Goal: Communication & Community: Answer question/provide support

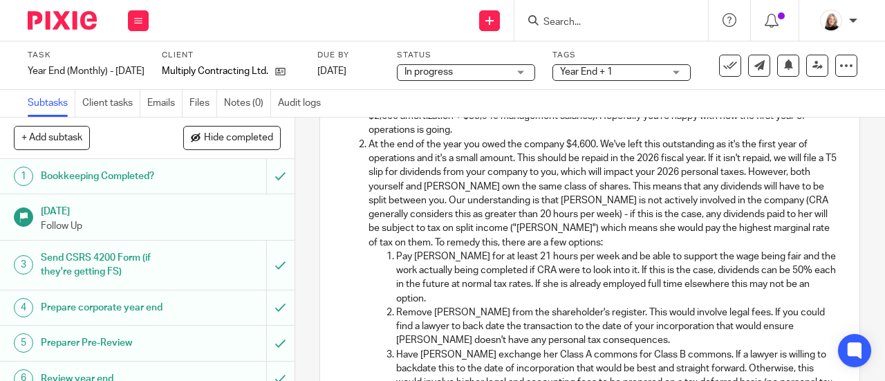
scroll to position [415, 0]
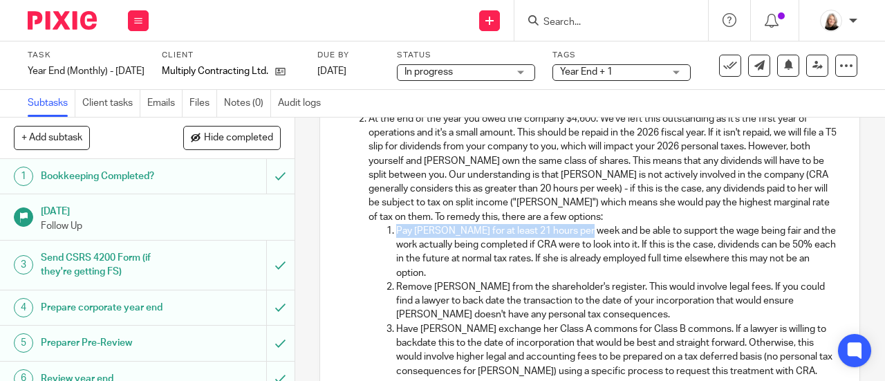
drag, startPoint x: 388, startPoint y: 238, endPoint x: 583, endPoint y: 232, distance: 195.7
click at [583, 232] on li "Pay [PERSON_NAME] for at least 21 hours per week and be able to support the wag…" at bounding box center [617, 252] width 442 height 56
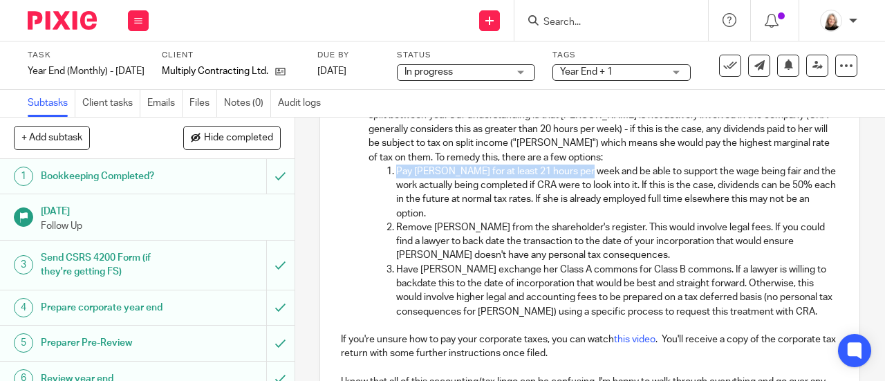
scroll to position [622, 0]
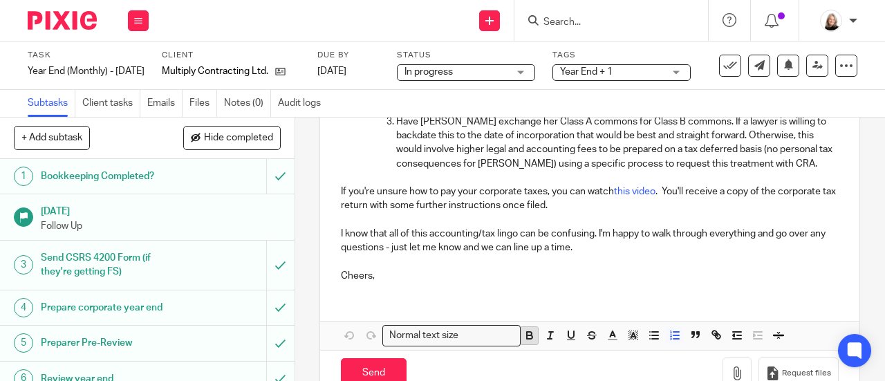
click at [527, 339] on icon "button" at bounding box center [530, 337] width 6 height 3
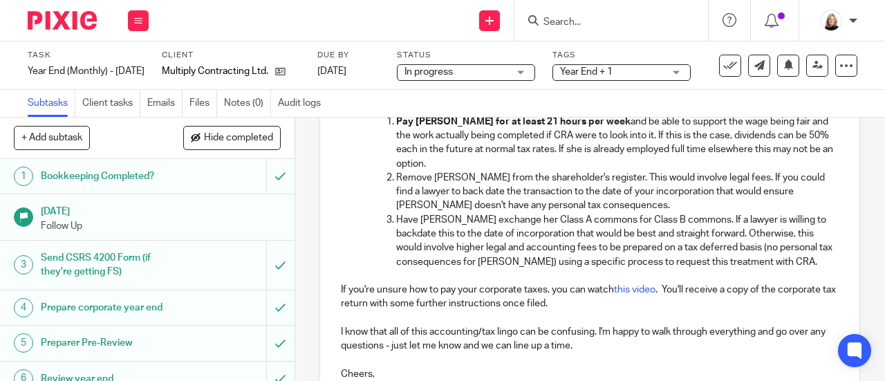
scroll to position [455, 0]
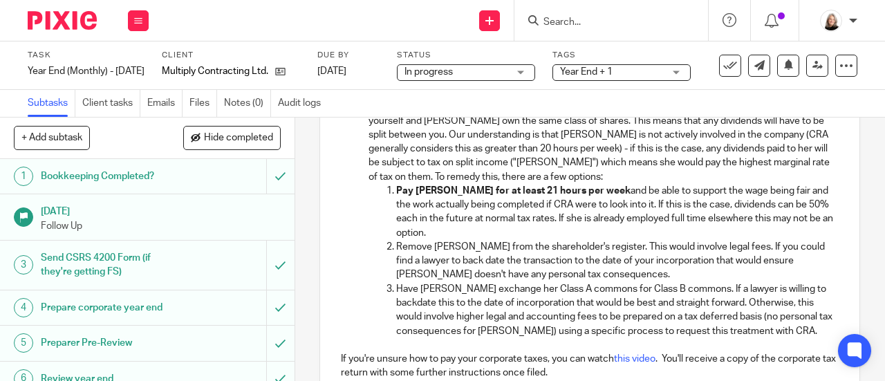
click at [516, 276] on p "Remove [PERSON_NAME] from the shareholder's register. This would involve legal …" at bounding box center [617, 261] width 442 height 42
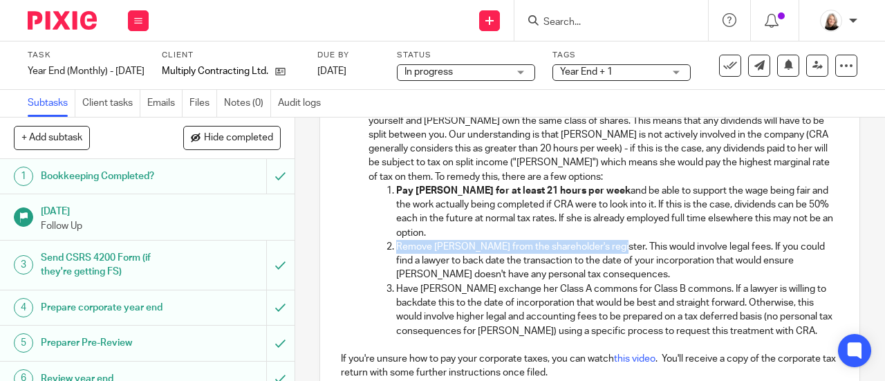
drag, startPoint x: 394, startPoint y: 250, endPoint x: 610, endPoint y: 255, distance: 215.7
click at [610, 255] on p "Remove [PERSON_NAME] from the shareholder's register. This would involve legal …" at bounding box center [617, 261] width 442 height 42
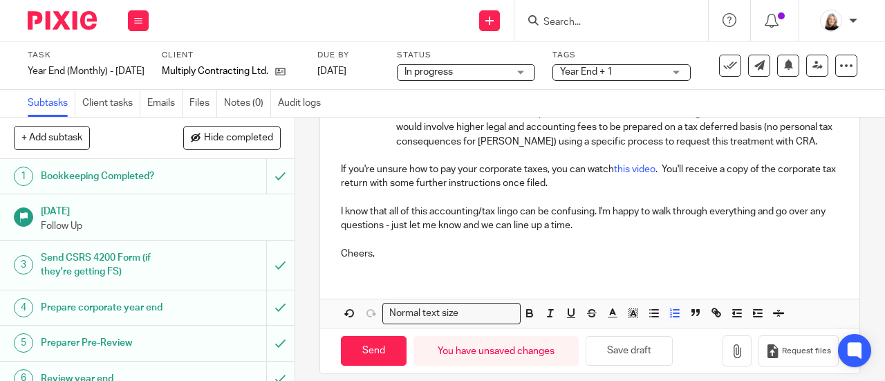
scroll to position [661, 0]
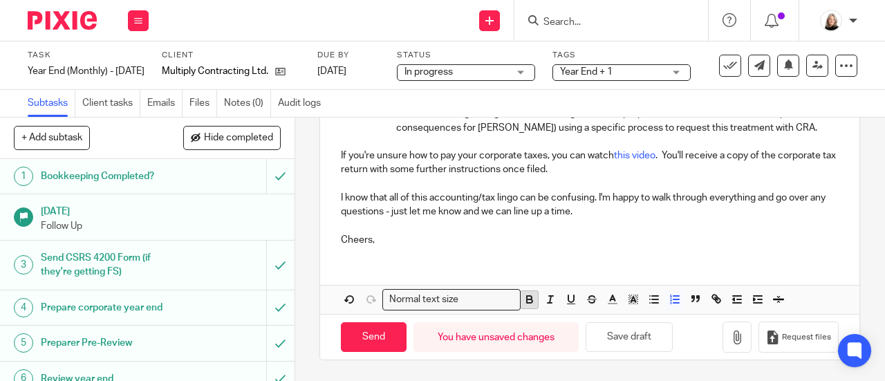
click at [527, 303] on icon "button" at bounding box center [530, 301] width 6 height 3
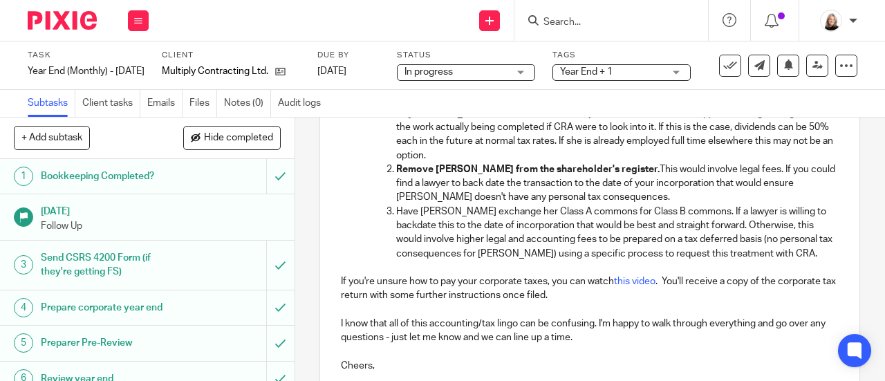
scroll to position [510, 0]
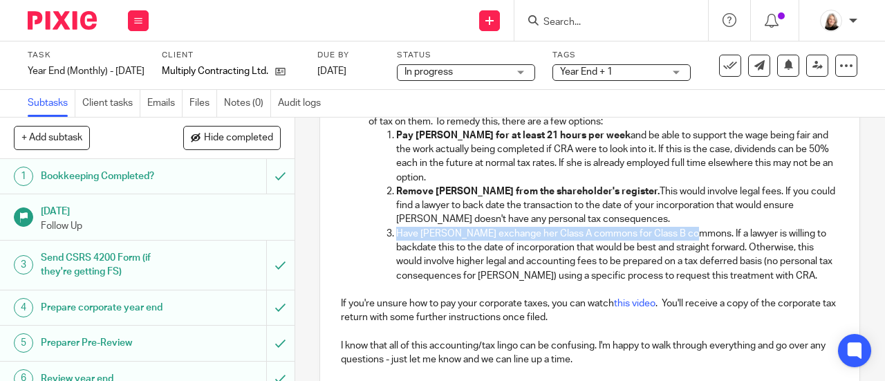
drag, startPoint x: 391, startPoint y: 236, endPoint x: 696, endPoint y: 241, distance: 305.6
click at [696, 241] on li "Have [PERSON_NAME] exchange her Class A commons for Class B commons. If a lawye…" at bounding box center [617, 255] width 442 height 56
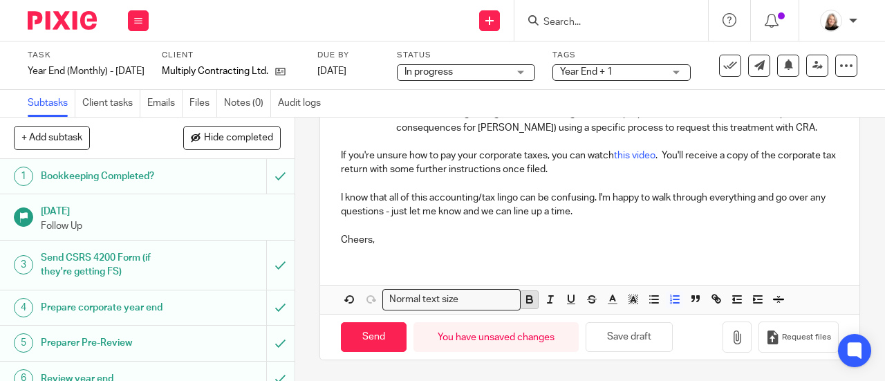
click at [527, 299] on icon "button" at bounding box center [529, 297] width 5 height 3
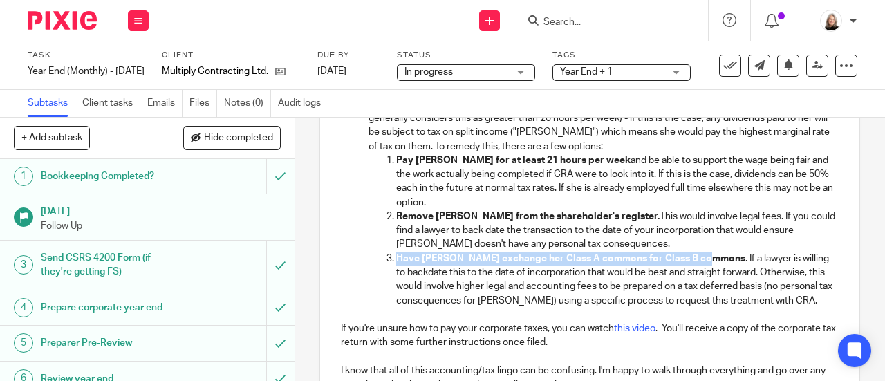
scroll to position [483, 0]
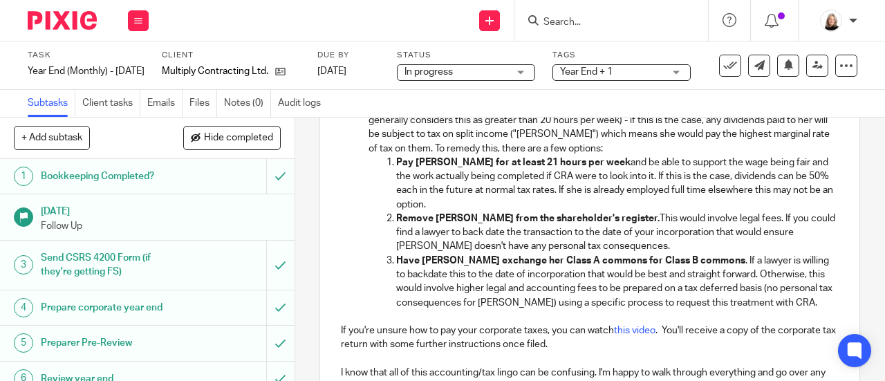
click at [547, 250] on p "Remove [PERSON_NAME] from the shareholder's register. This would involve legal …" at bounding box center [617, 233] width 442 height 42
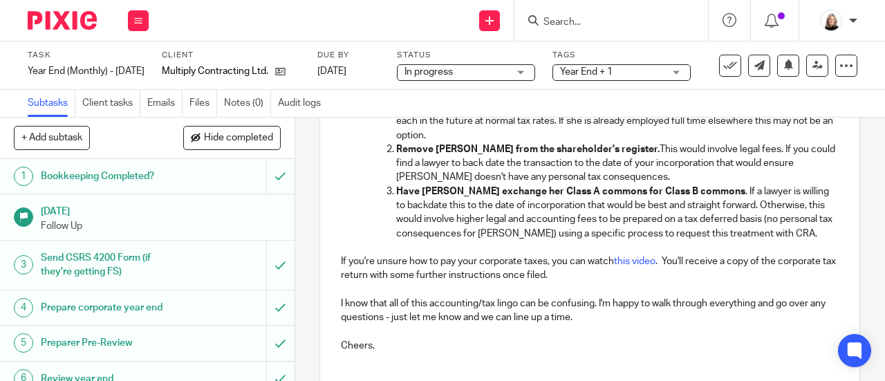
click at [576, 304] on p "I know that all of this accounting/tax lingo can be confusing. I'm happy to wal…" at bounding box center [590, 311] width 498 height 28
click at [434, 297] on p at bounding box center [590, 290] width 498 height 14
click at [523, 308] on p "I know that all of this accounting/tax lingo can be confusing. I'm happy to wal…" at bounding box center [590, 311] width 498 height 28
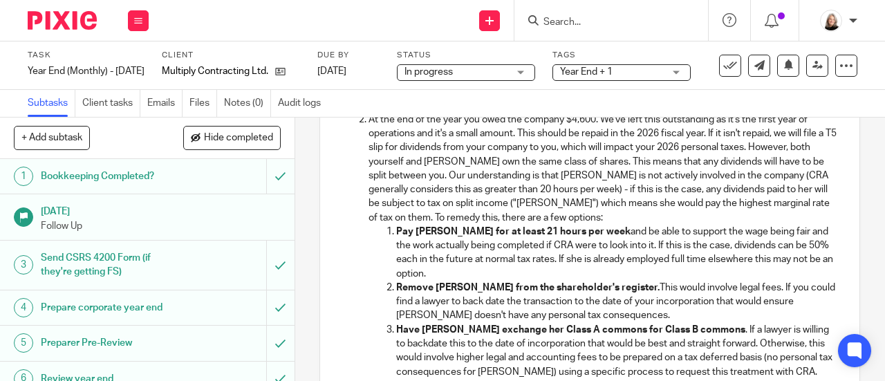
click at [712, 217] on p "At the end of the year you owed the company $4,600. We've left this outstanding…" at bounding box center [603, 169] width 470 height 112
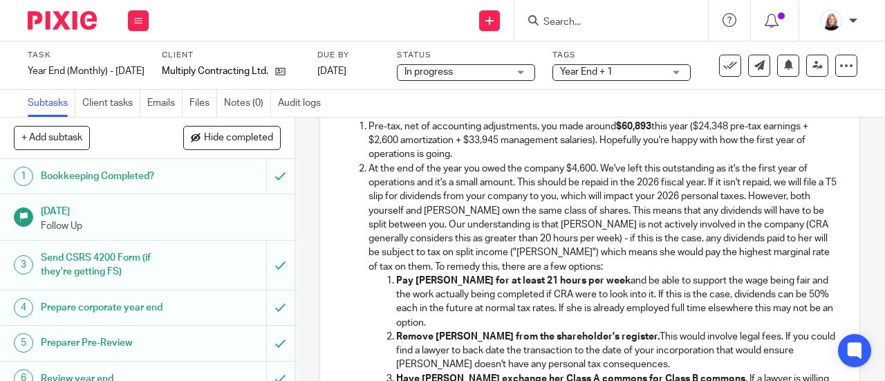
scroll to position [345, 0]
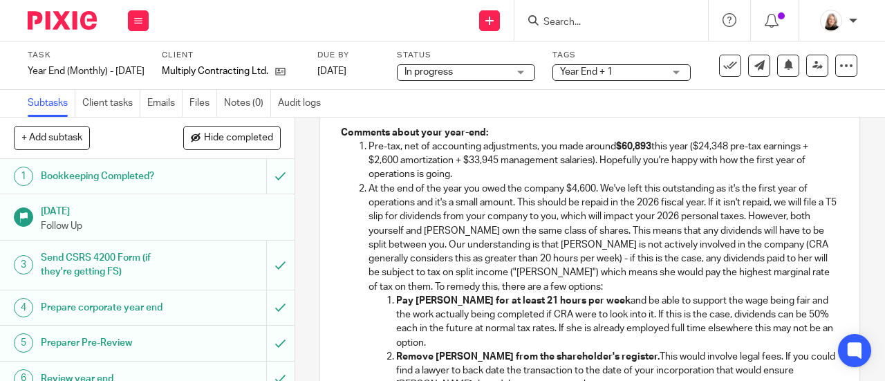
click at [390, 200] on p "At the end of the year you owed the company $4,600. We've left this outstanding…" at bounding box center [603, 238] width 470 height 112
click at [396, 307] on li "Pay [PERSON_NAME] for at least 21 hours per week and be able to support the wag…" at bounding box center [617, 322] width 442 height 56
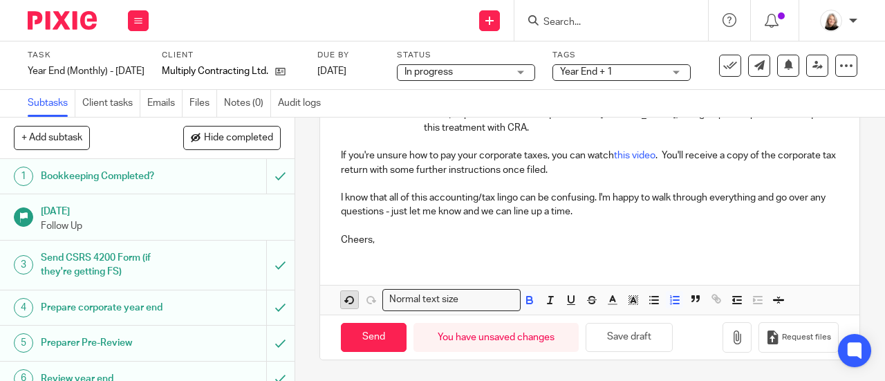
click at [347, 298] on icon "button" at bounding box center [349, 300] width 7 height 7
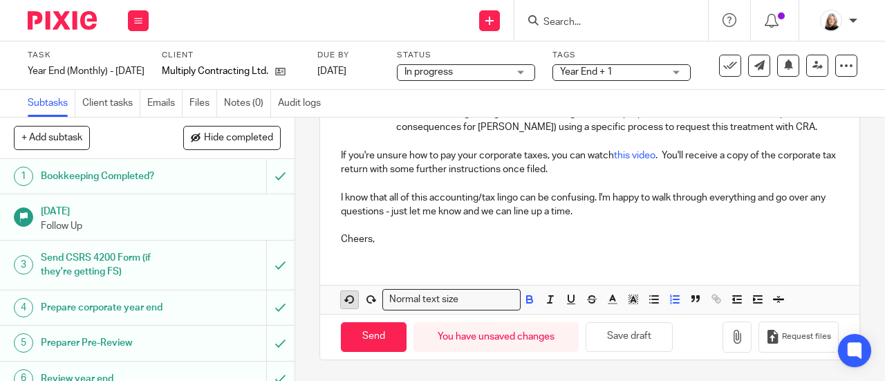
click at [344, 303] on icon "button" at bounding box center [350, 299] width 12 height 12
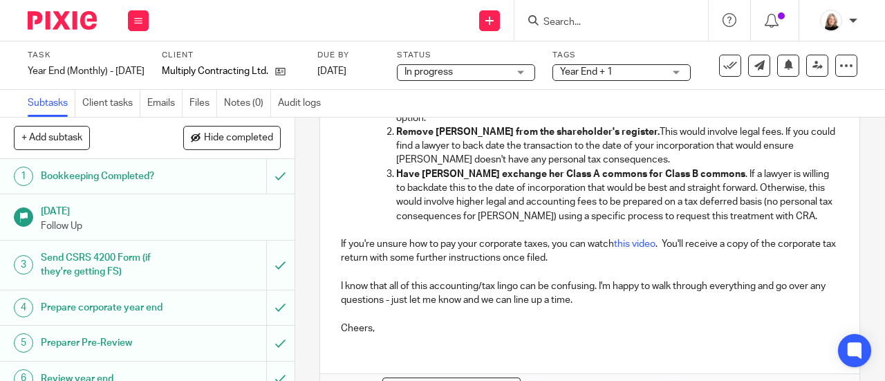
scroll to position [661, 0]
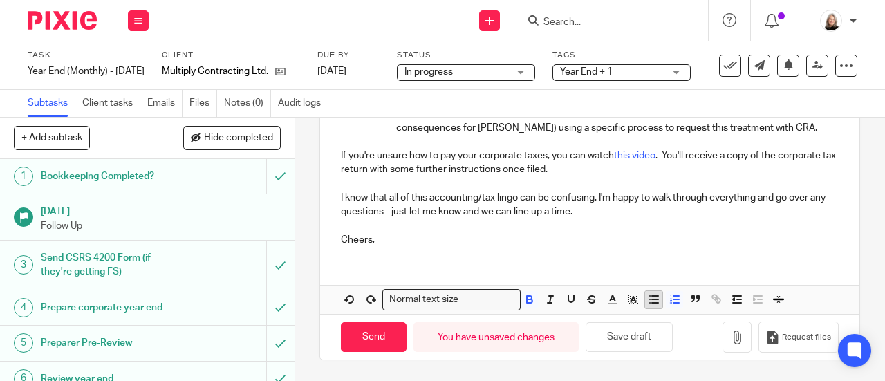
click at [653, 299] on icon "button" at bounding box center [654, 299] width 12 height 12
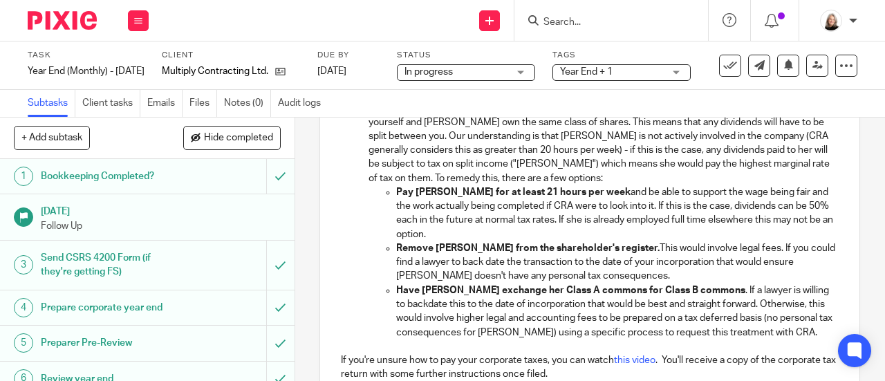
scroll to position [384, 0]
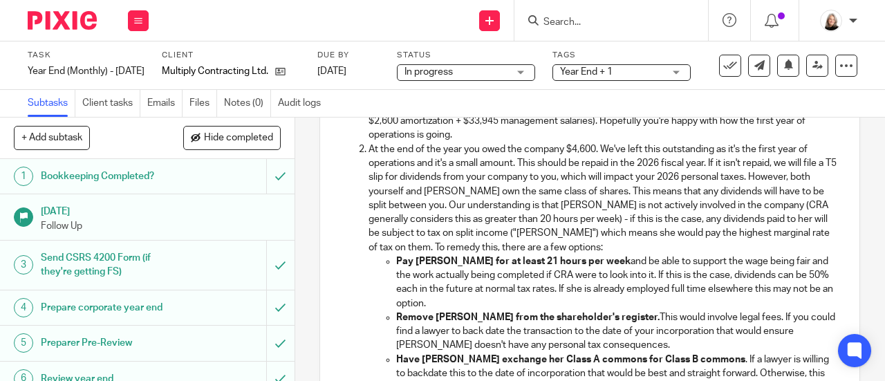
click at [550, 196] on p "At the end of the year you owed the company $4,600. We've left this outstanding…" at bounding box center [603, 198] width 470 height 112
click at [510, 165] on p "At the end of the year you owed the company $4,600. We've left this outstanding…" at bounding box center [603, 198] width 470 height 112
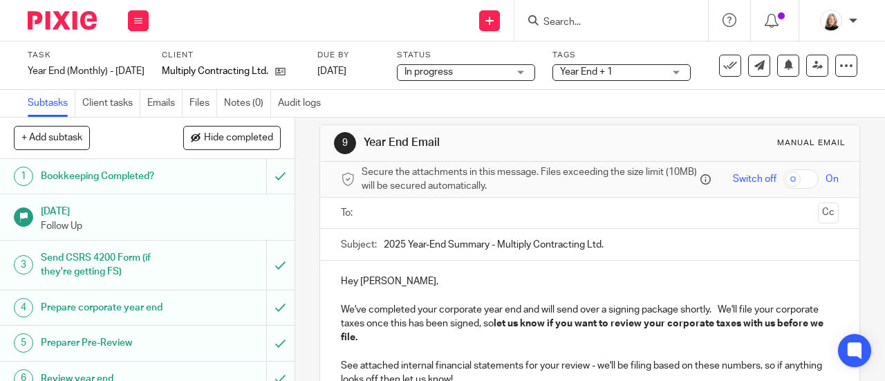
scroll to position [0, 0]
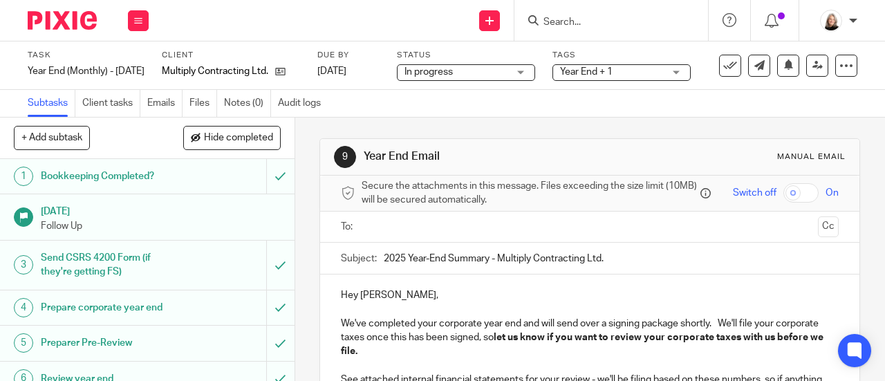
click at [476, 232] on input "text" at bounding box center [589, 227] width 446 height 16
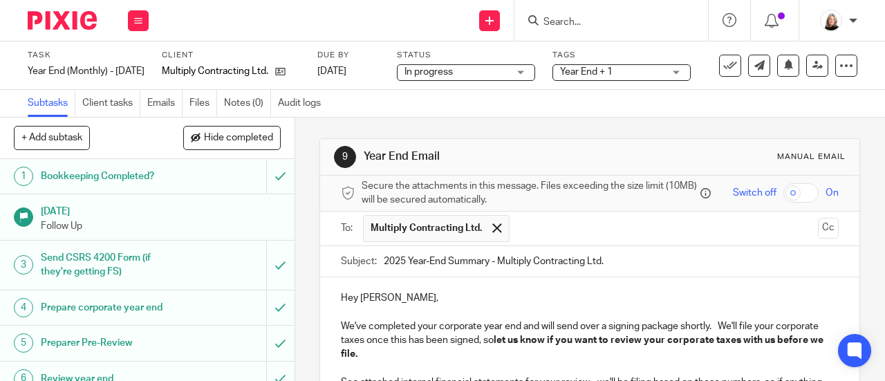
click at [525, 228] on input "text" at bounding box center [664, 228] width 297 height 27
click at [677, 232] on input "text" at bounding box center [722, 228] width 180 height 27
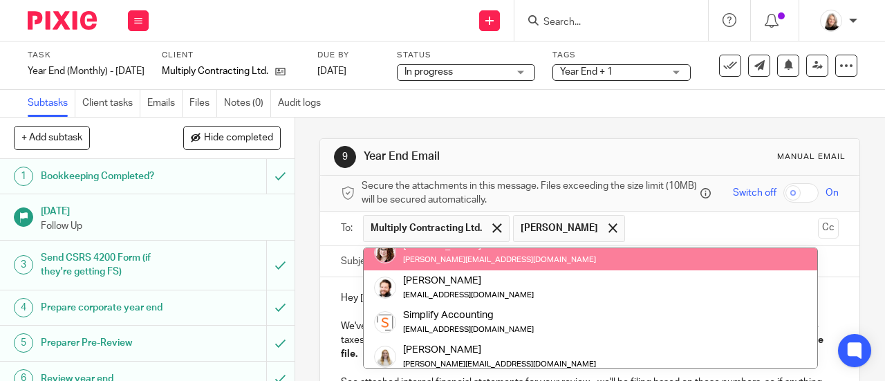
scroll to position [69, 0]
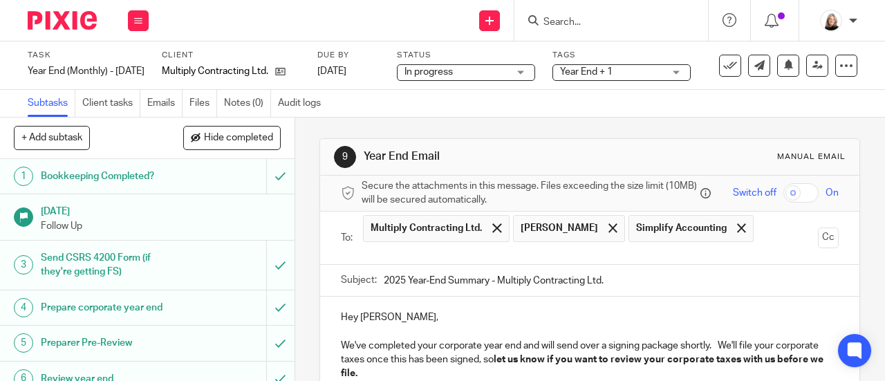
click at [612, 261] on input "text" at bounding box center [589, 253] width 446 height 16
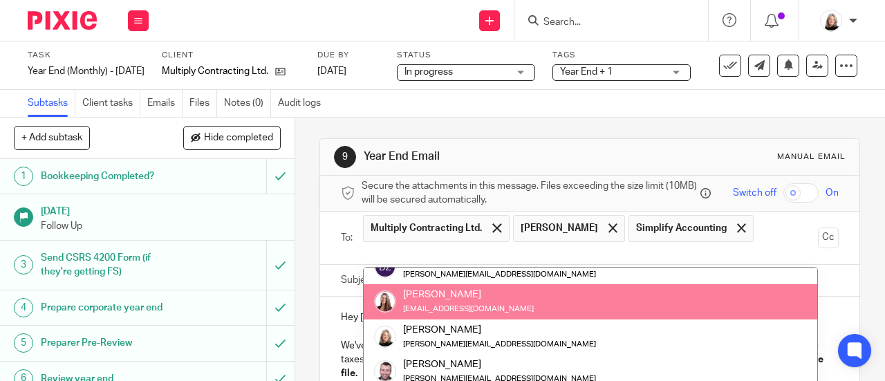
scroll to position [227, 0]
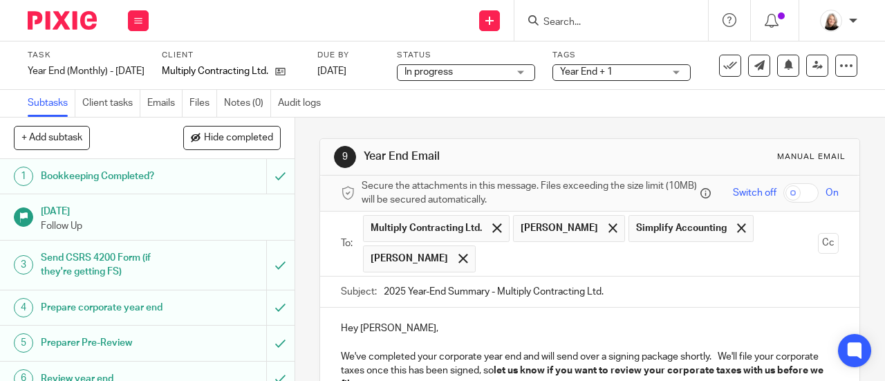
click at [597, 265] on input "text" at bounding box center [647, 258] width 330 height 27
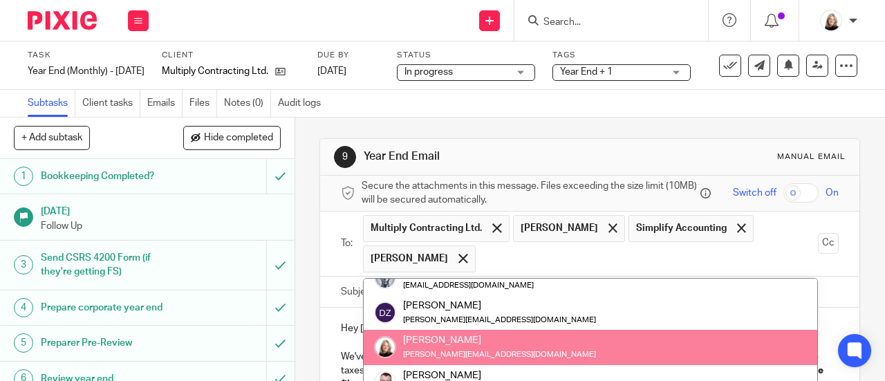
scroll to position [123, 0]
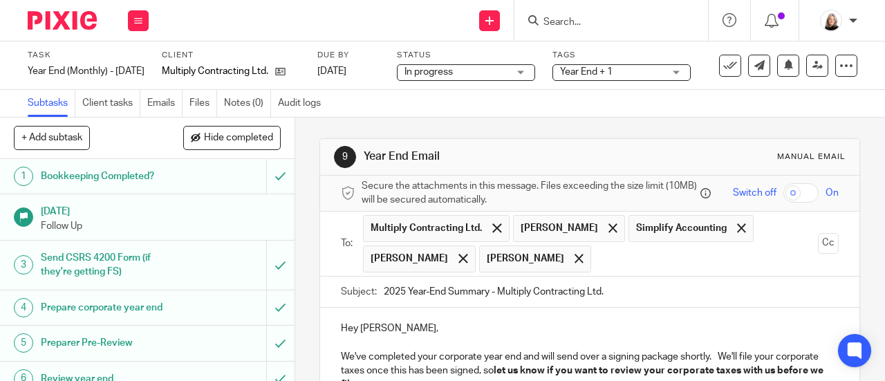
click at [635, 256] on input "text" at bounding box center [705, 258] width 214 height 27
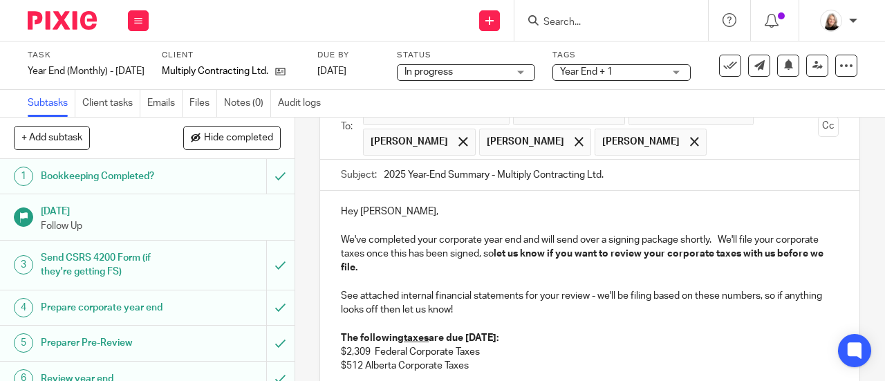
scroll to position [138, 0]
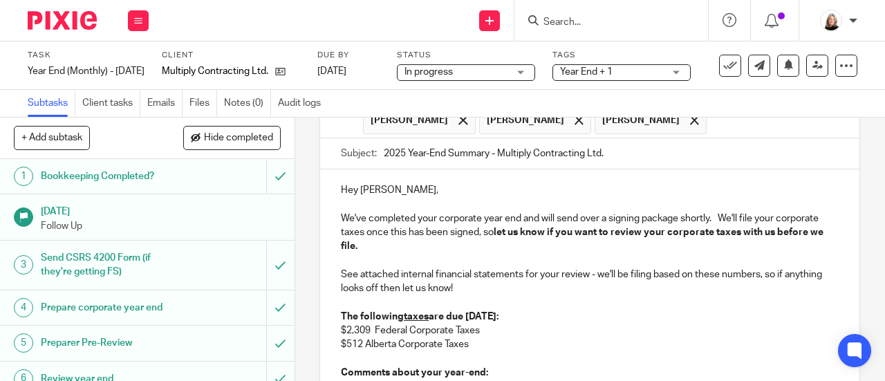
click at [616, 265] on p "See attached internal financial statements for your review - we'll be filing ba…" at bounding box center [590, 275] width 498 height 42
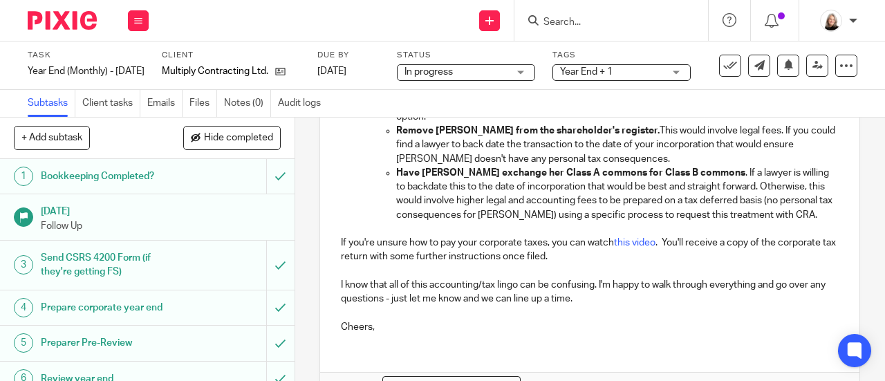
scroll to position [691, 0]
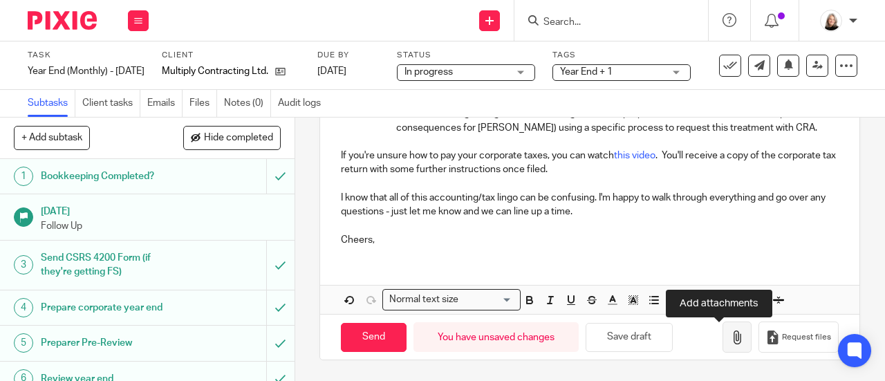
click at [722, 329] on button "button" at bounding box center [736, 336] width 29 height 31
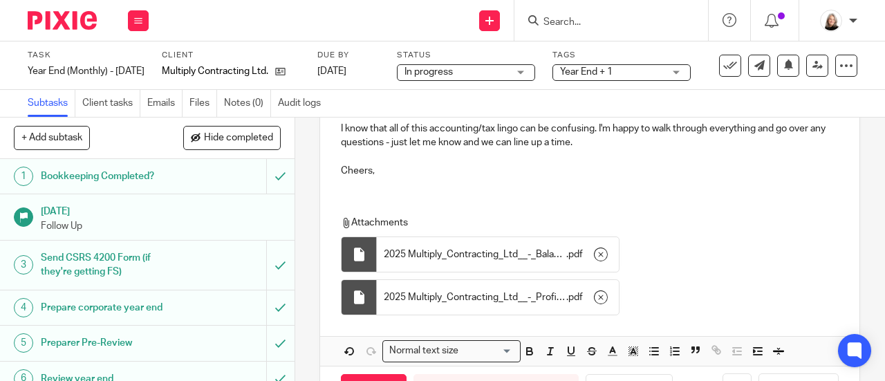
scroll to position [814, 0]
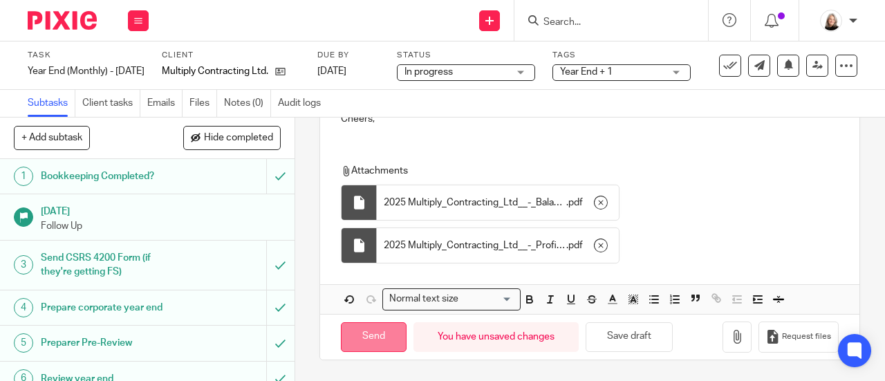
click at [373, 337] on input "Send" at bounding box center [374, 337] width 66 height 30
type input "Sent"
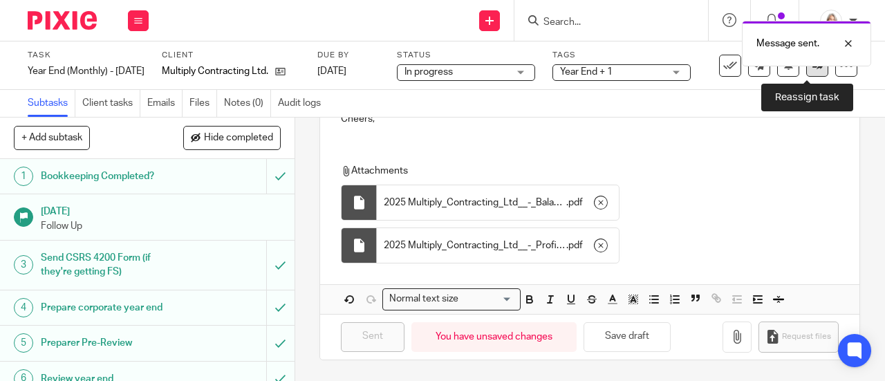
click at [806, 71] on link at bounding box center [817, 66] width 22 height 22
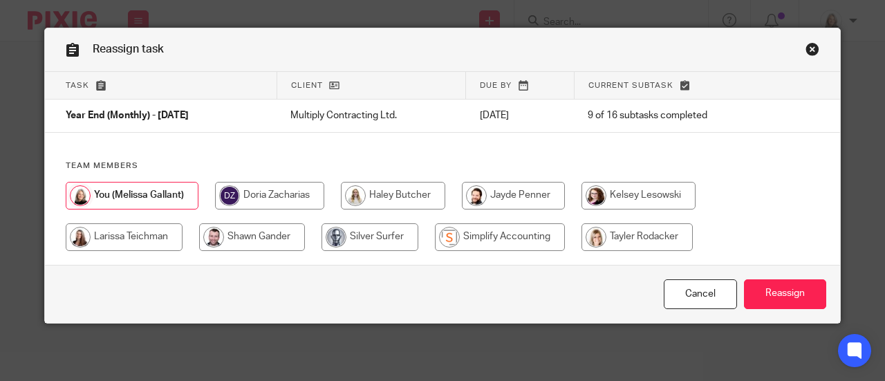
click at [461, 234] on input "radio" at bounding box center [500, 237] width 130 height 28
radio input "true"
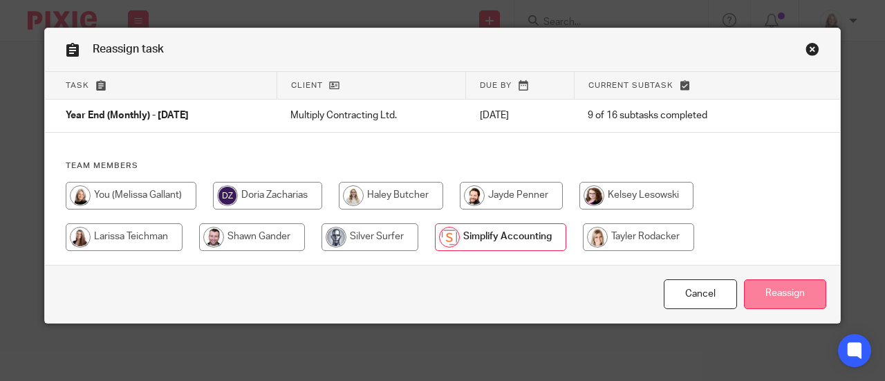
click at [765, 296] on input "Reassign" at bounding box center [785, 294] width 82 height 30
